Goal: Task Accomplishment & Management: Use online tool/utility

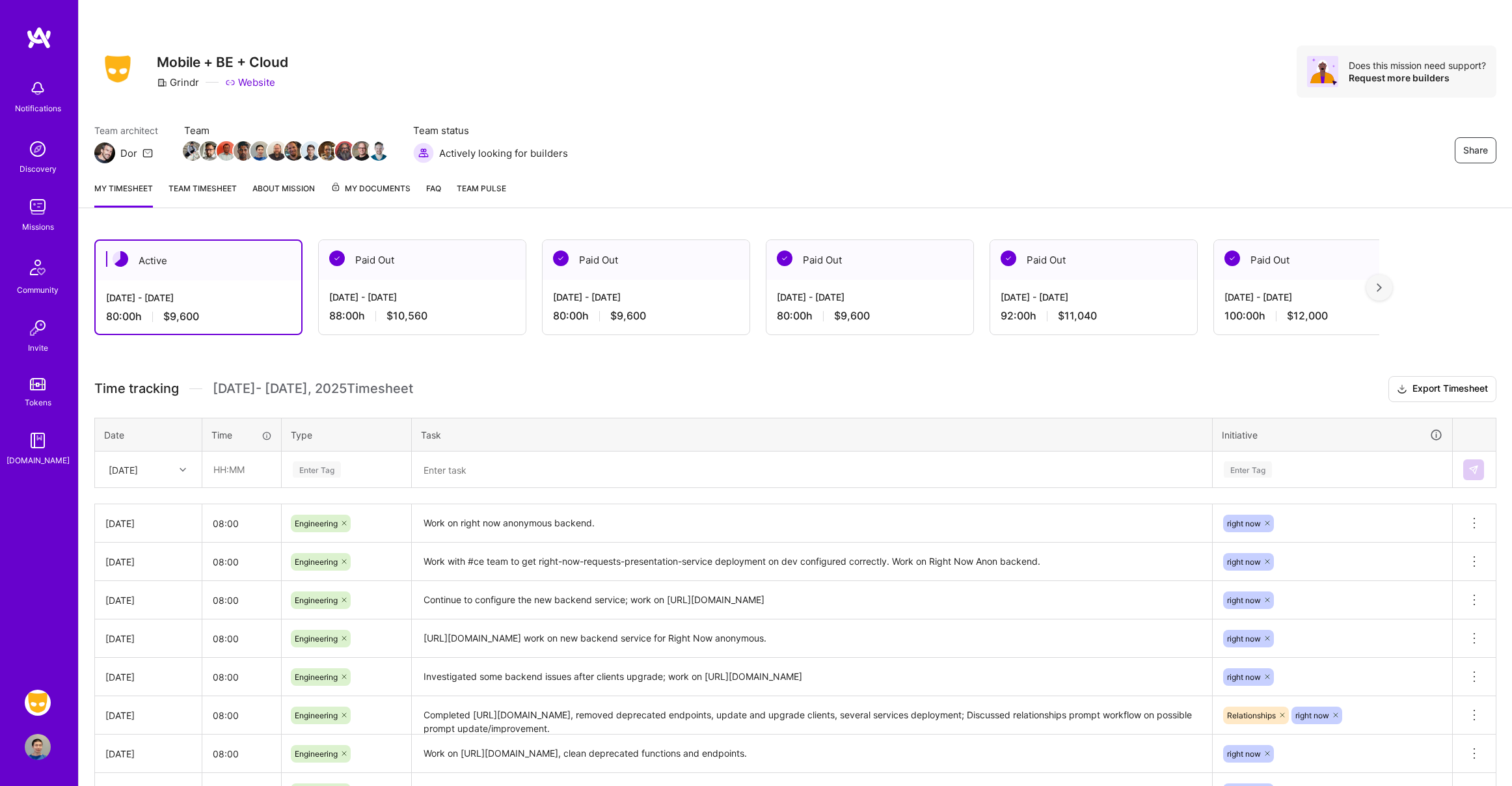
scroll to position [3, 0]
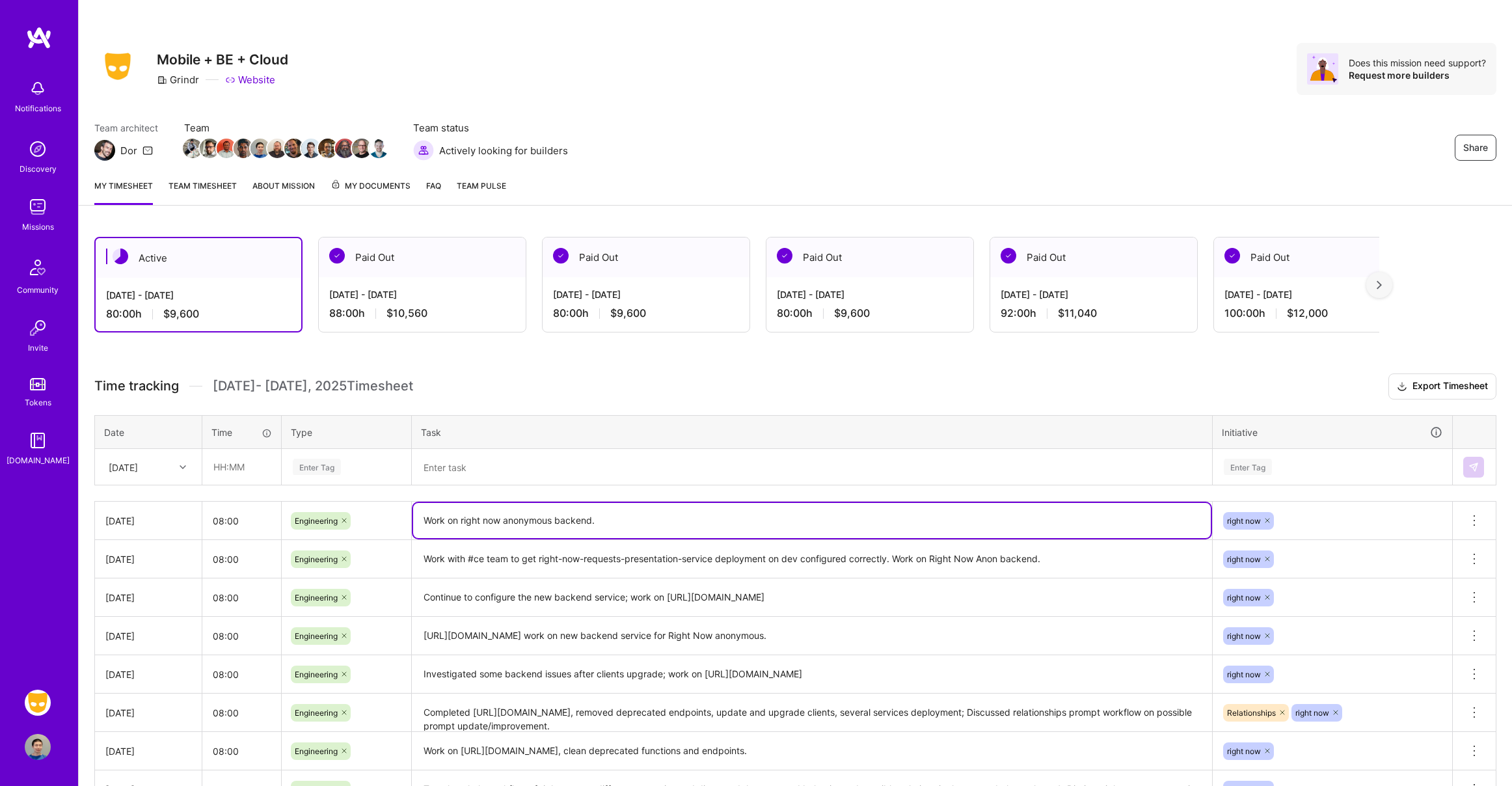
click at [623, 520] on textarea "Work on right now anonymous backend." at bounding box center [812, 521] width 798 height 36
click at [600, 520] on textarea "Work on right now anonymous backend; two fields added to posts_partition for ." at bounding box center [812, 521] width 798 height 36
type textarea "Work on right now anonymous backend."
click at [249, 468] on input "text" at bounding box center [241, 467] width 77 height 35
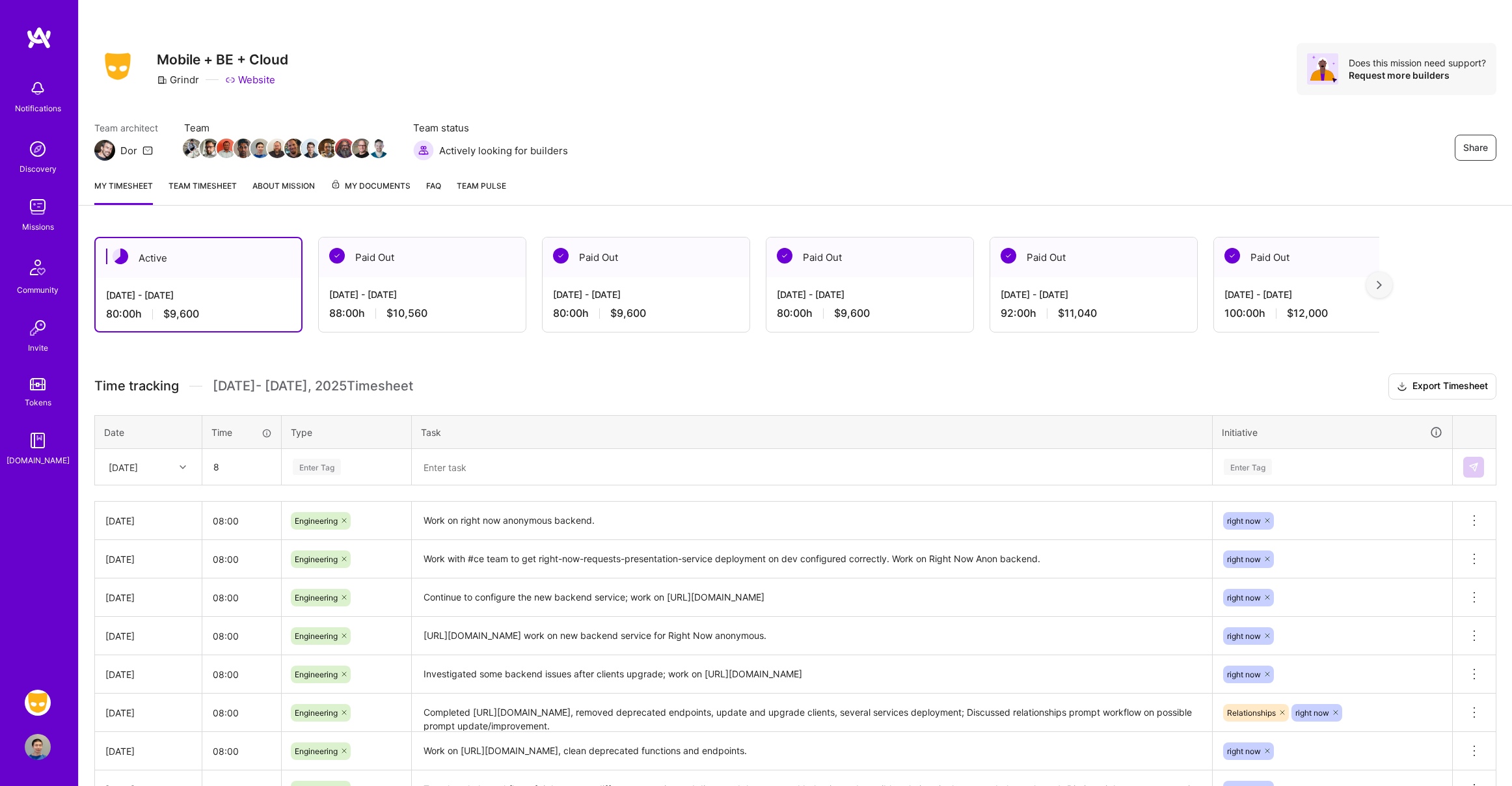
type input "08:00"
type input "engi"
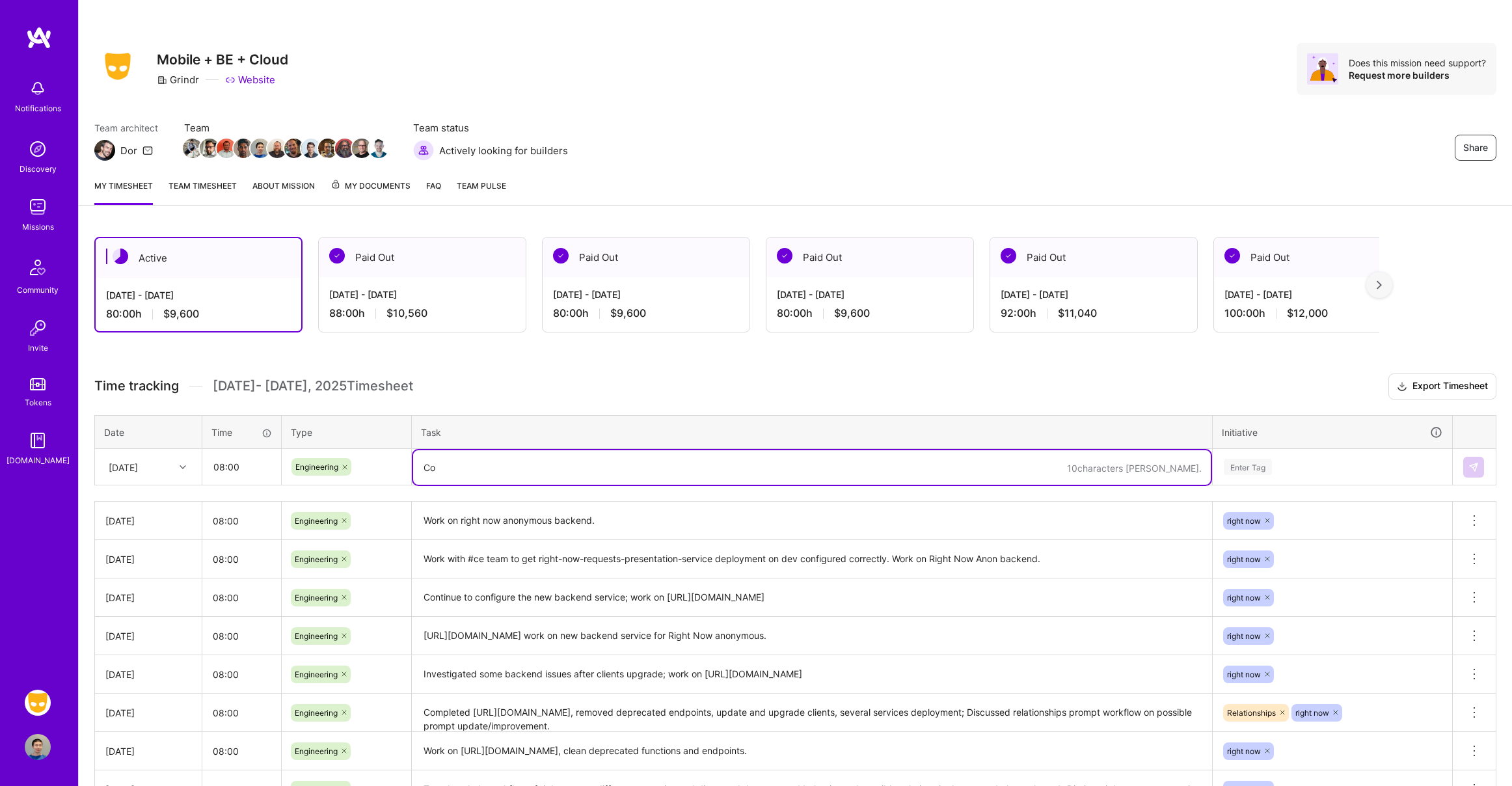
type textarea "C"
type textarea "Right Now anonymous backend, deploy database changes on prod, update data store…"
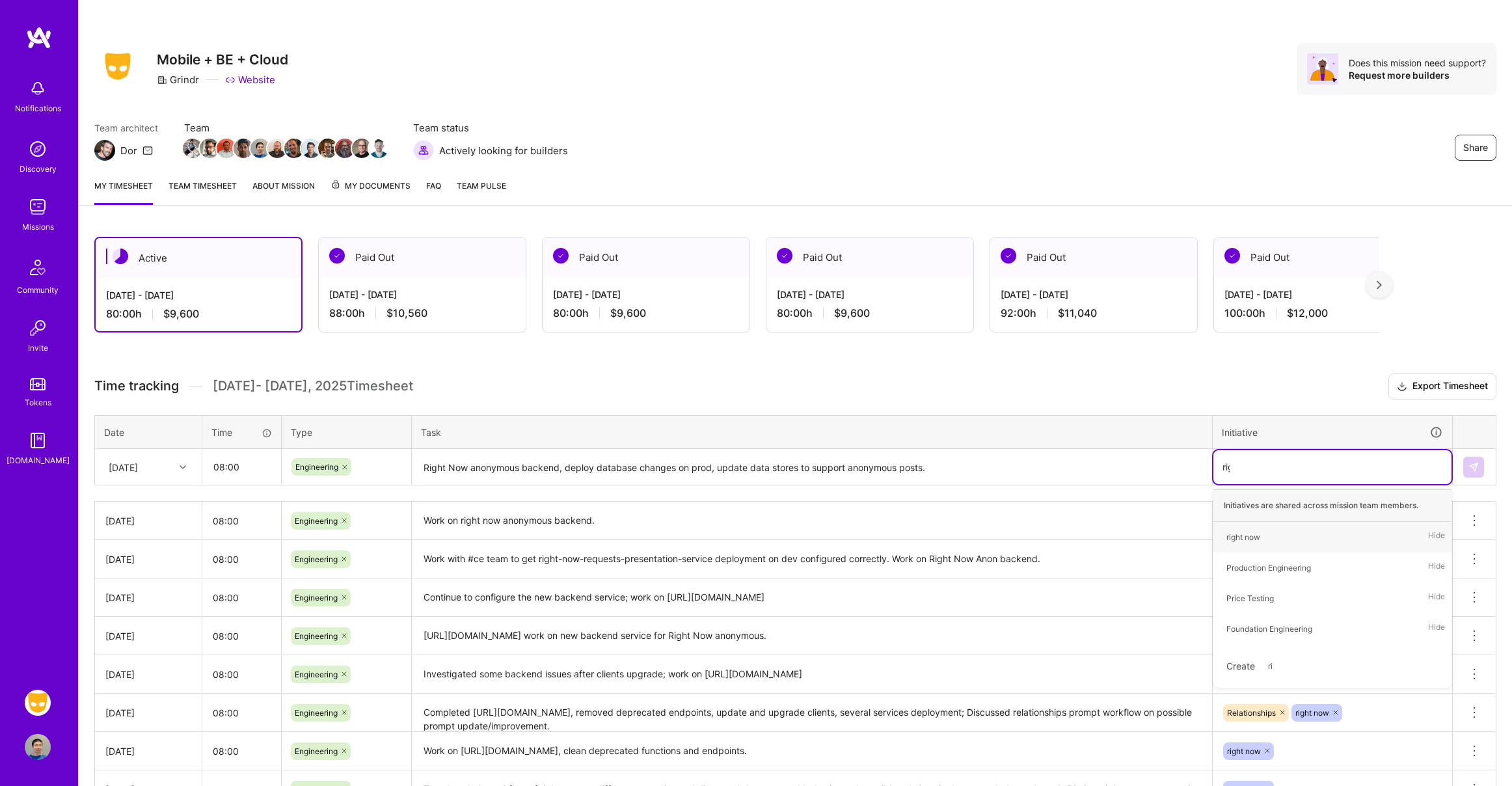
type input "right"
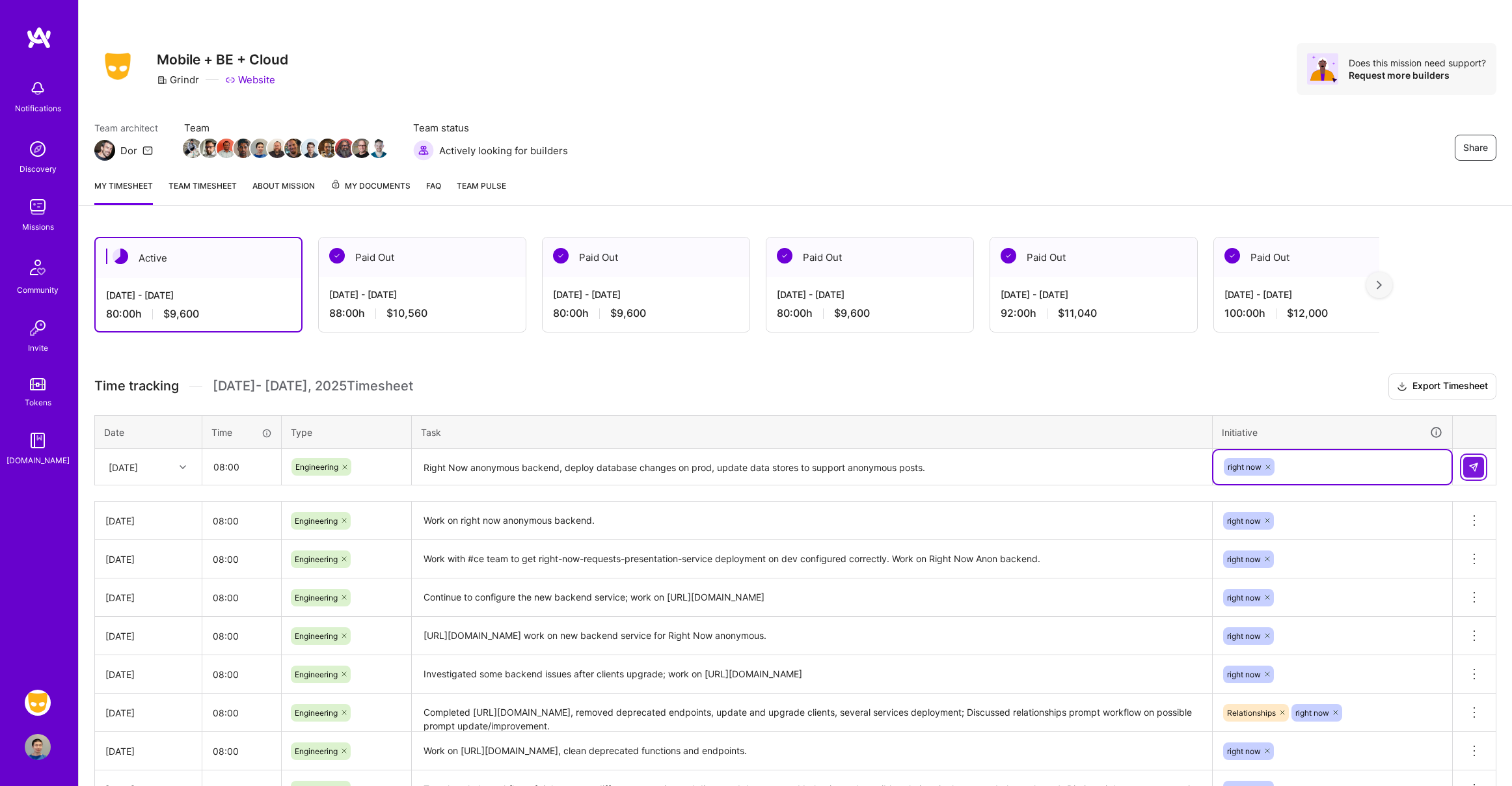
click at [1471, 473] on button at bounding box center [1474, 467] width 20 height 20
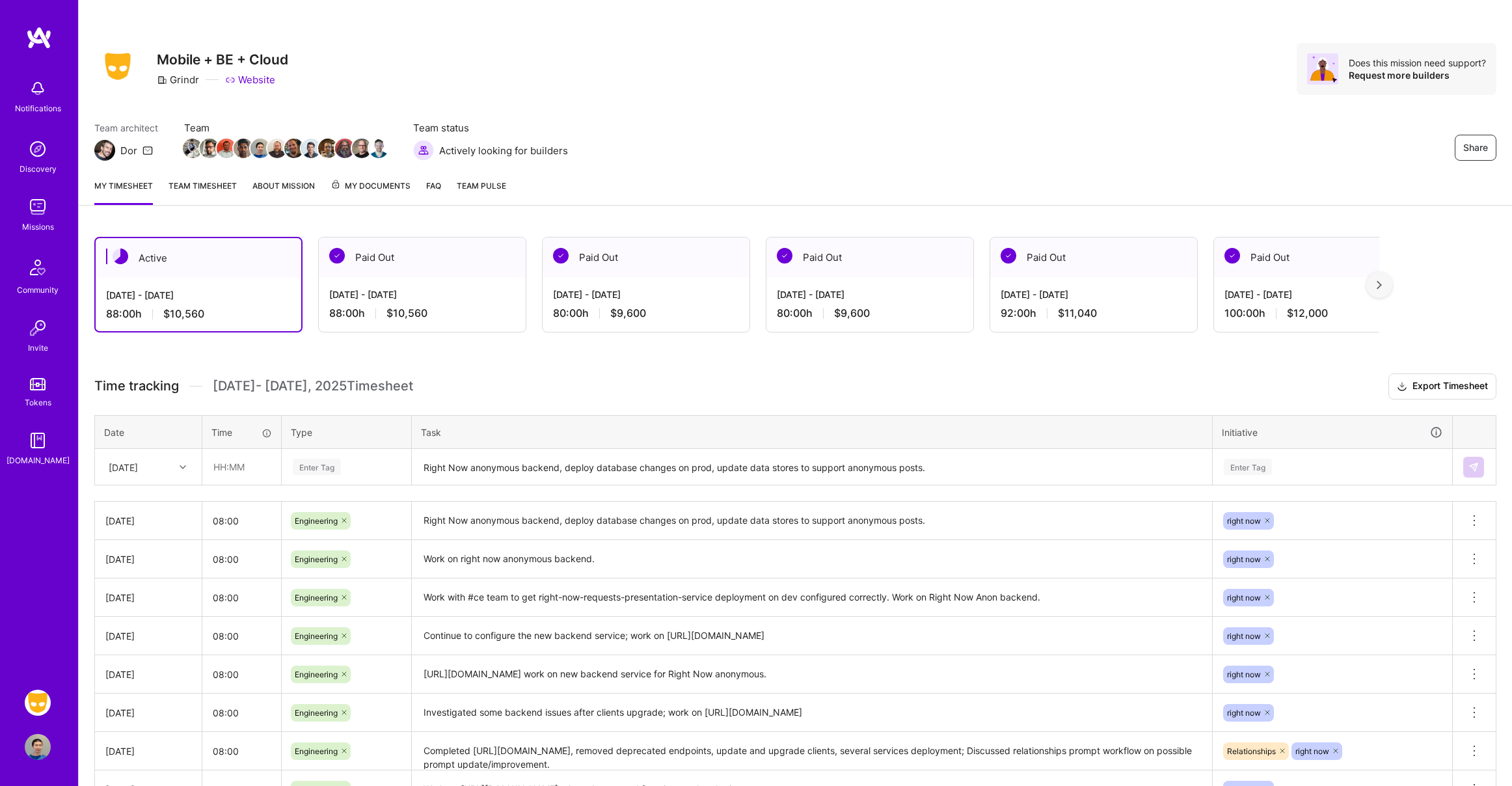
click at [190, 188] on link "Team timesheet" at bounding box center [203, 191] width 68 height 26
